Goal: Task Accomplishment & Management: Use online tool/utility

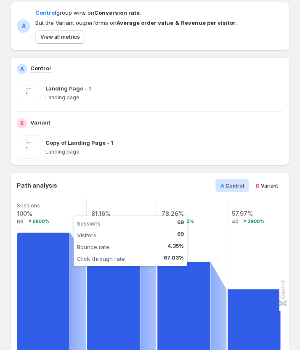
scroll to position [88, 0]
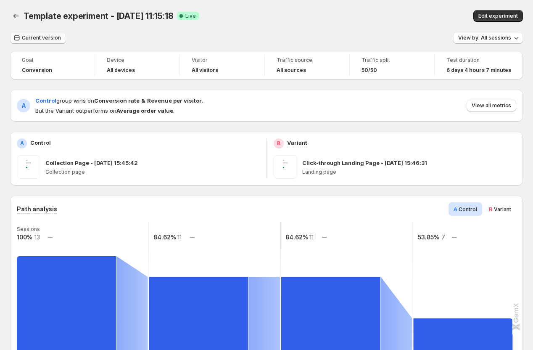
click at [45, 39] on span "Current version" at bounding box center [41, 37] width 39 height 7
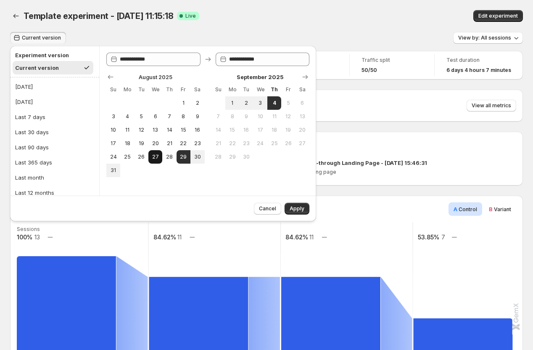
click at [158, 157] on span "27" at bounding box center [155, 156] width 7 height 7
type input "**********"
click at [261, 103] on span "3" at bounding box center [260, 103] width 7 height 7
type input "**********"
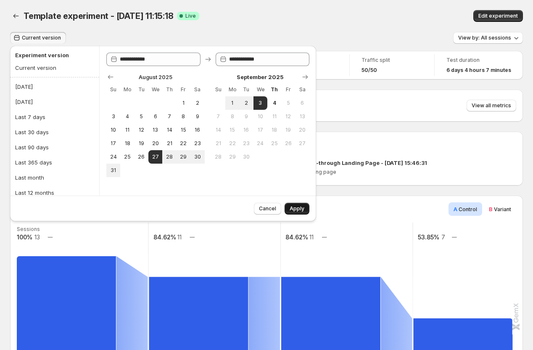
click at [294, 208] on span "Apply" at bounding box center [297, 208] width 15 height 7
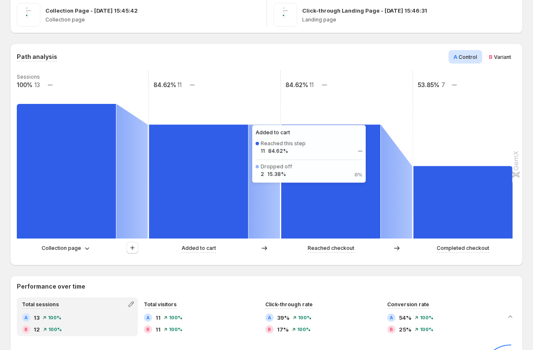
scroll to position [158, 0]
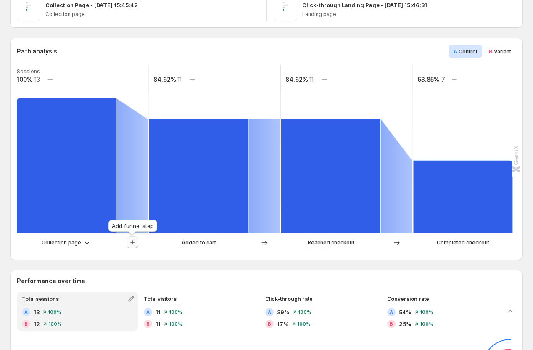
click at [133, 243] on icon "button" at bounding box center [132, 242] width 8 height 8
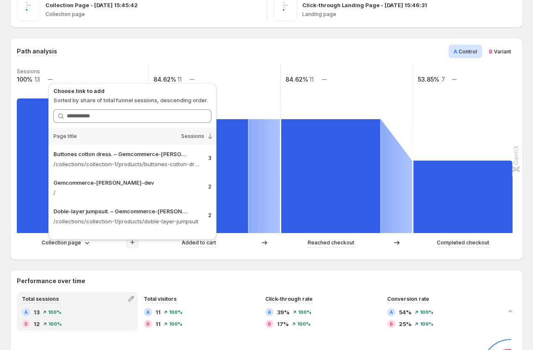
click at [108, 252] on div "Collection page Added to cart Reached checkout Completed checkout" at bounding box center [266, 244] width 498 height 17
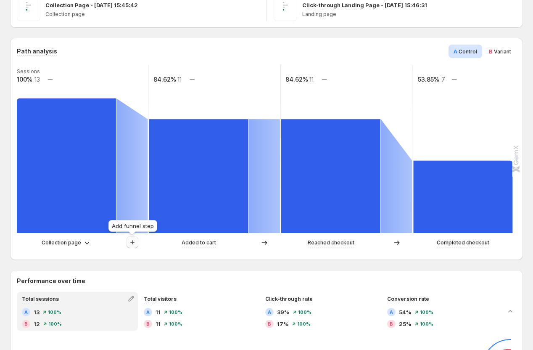
click at [129, 243] on icon "button" at bounding box center [132, 242] width 8 height 8
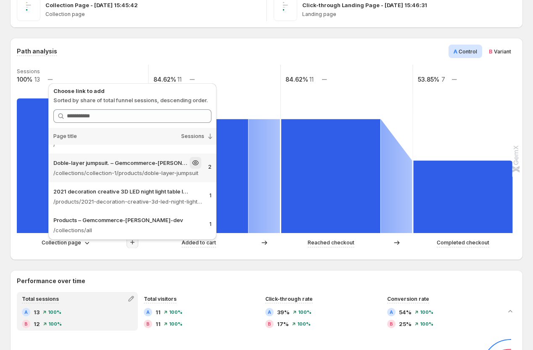
scroll to position [51, 0]
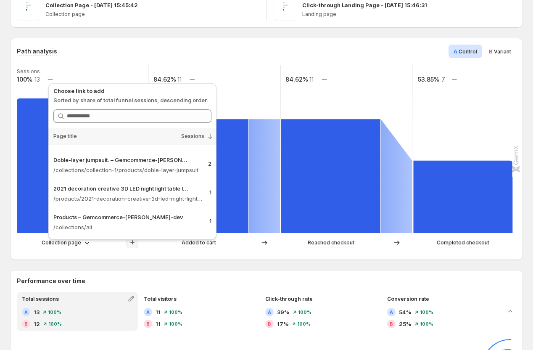
click at [111, 256] on div "Path analysis A Control B Variant Sessions 100% 13 84.62% 11 84.62% 11 53.85% 7…" at bounding box center [266, 149] width 513 height 222
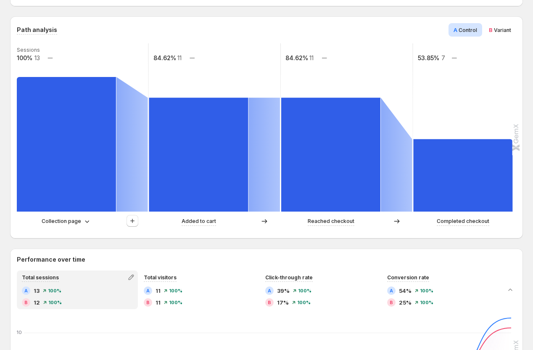
scroll to position [176, 0]
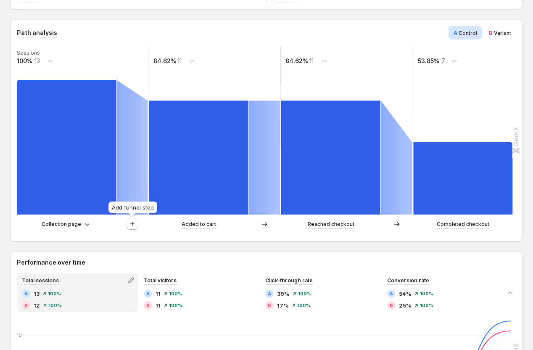
click at [134, 217] on div "Add funnel step" at bounding box center [133, 209] width 52 height 19
click at [131, 228] on button "button" at bounding box center [133, 224] width 12 height 12
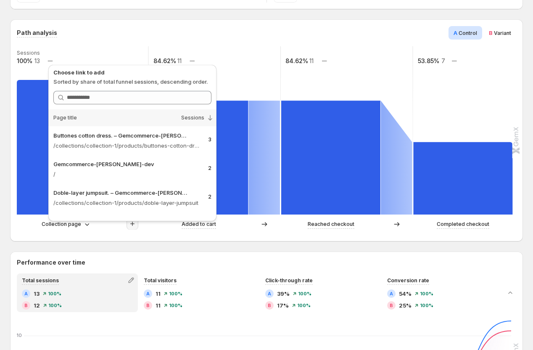
click at [270, 16] on div "Goal Conversion Device All devices Visitor All visitors Traffic source All sour…" at bounding box center [266, 315] width 513 height 880
